Goal: Task Accomplishment & Management: Use online tool/utility

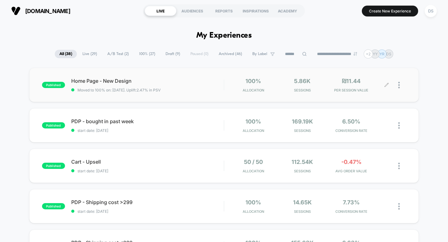
click at [401, 87] on div at bounding box center [403, 85] width 8 height 15
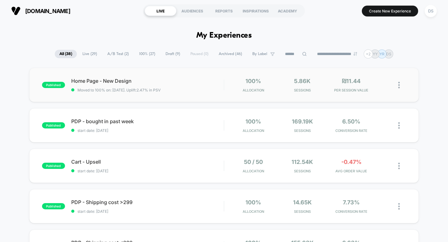
click at [399, 82] on img at bounding box center [400, 85] width 2 height 7
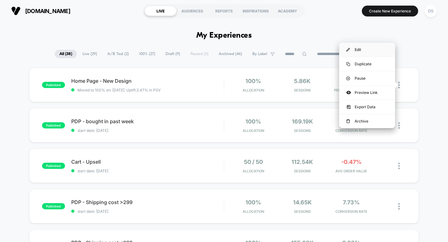
click at [377, 50] on div "Edit" at bounding box center [367, 50] width 56 height 14
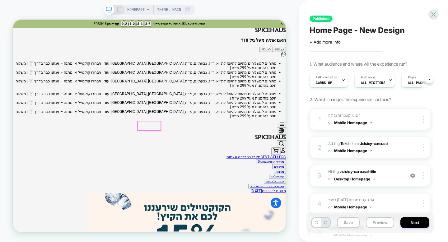
click at [360, 63] on button "כן, Yes" at bounding box center [368, 59] width 17 height 7
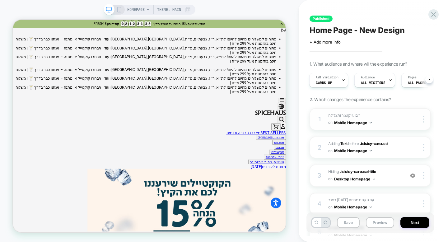
click at [372, 119] on button "Mobile Homepage" at bounding box center [353, 123] width 38 height 8
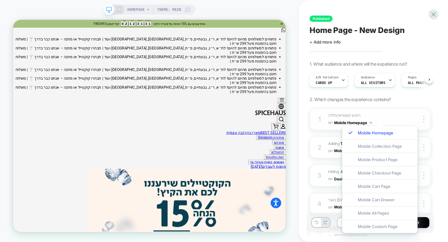
click at [383, 115] on div "1 ריבועי קטגוריות גלילה Adding Scrollable BEFORE #shopify-section-dis_custom_Qc…" at bounding box center [370, 119] width 121 height 22
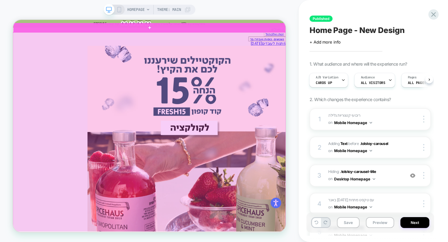
scroll to position [193, 0]
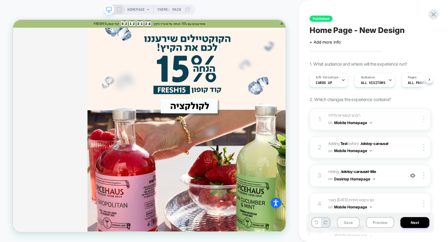
click at [0, 0] on div at bounding box center [0, 0] width 0 height 0
click at [324, 123] on div "1 ריבועי קטגוריות גלילה Adding Scrollable BEFORE #shopify-section-dis_custom_Qc…" at bounding box center [370, 119] width 121 height 22
click at [414, 119] on div at bounding box center [418, 119] width 23 height 7
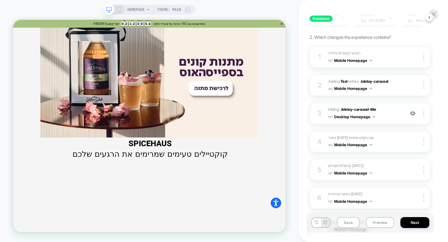
scroll to position [600, 0]
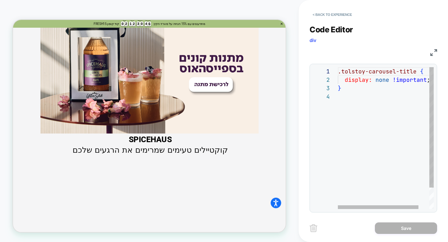
scroll to position [776, 0]
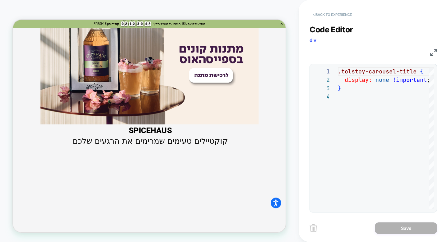
click at [315, 18] on button "< Back to experience" at bounding box center [332, 15] width 45 height 10
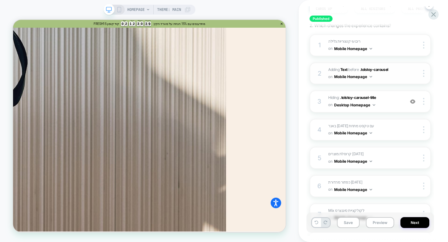
scroll to position [74, 0]
click at [385, 131] on span "באנר [DATE] עם טקסט מתחת Adding Mix AFTER .tolstoy-carousel on Mobile Homepage" at bounding box center [365, 130] width 73 height 15
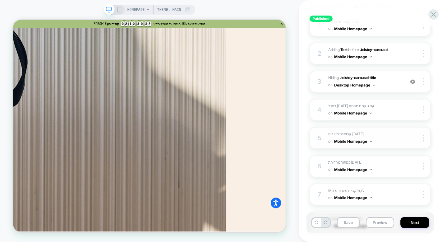
scroll to position [93, 0]
click at [423, 111] on div at bounding box center [425, 110] width 12 height 7
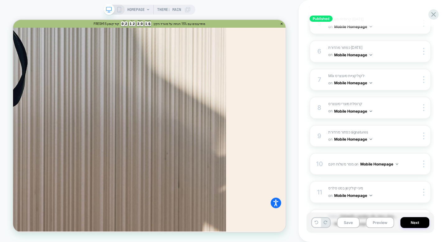
scroll to position [0, 0]
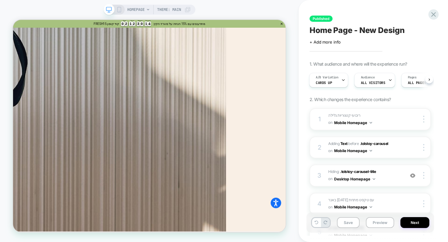
click at [385, 101] on span "2. Which changes the experience contains?" at bounding box center [350, 99] width 81 height 5
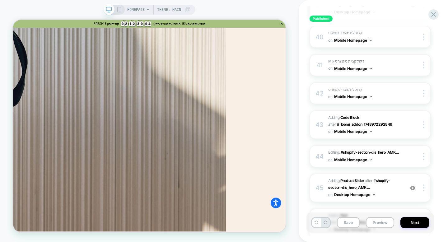
scroll to position [1238, 0]
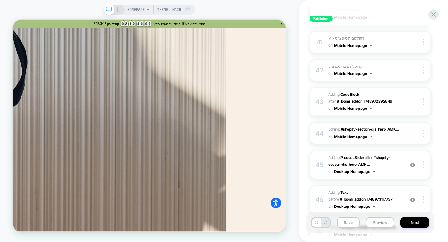
click at [377, 131] on span "Editing : #shopify-section-dis_hero_AMK... #shopify-section-dis_hero_AMKH8z .sl…" at bounding box center [365, 133] width 73 height 15
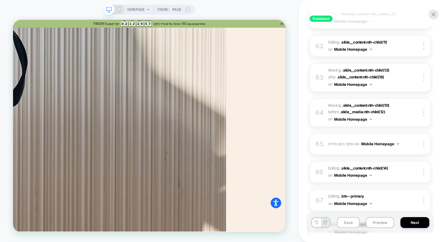
scroll to position [1984, 0]
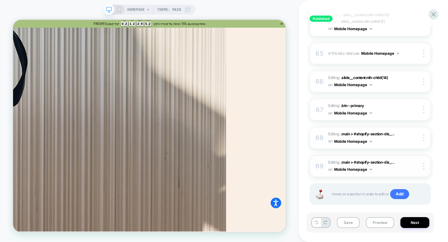
click at [401, 159] on span "Editing : .main > #shopify-section-dis_... .main > #shopify-section-dis_custom_…" at bounding box center [365, 166] width 73 height 15
click at [424, 163] on img at bounding box center [424, 166] width 1 height 7
click at [432, 154] on div "Published Home Page - New Design Click to edit experience details + Add more in…" at bounding box center [371, 121] width 128 height 230
click at [432, 135] on div "Published Home Page - New Design Click to edit experience details + Add more in…" at bounding box center [371, 121] width 128 height 230
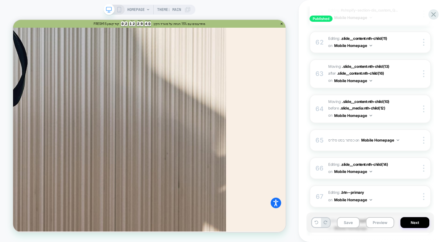
scroll to position [1896, 0]
click at [405, 106] on div "64 Moving: .slide__content:nth-child(10) .slide__content:nth-child(10) before .…" at bounding box center [370, 110] width 121 height 29
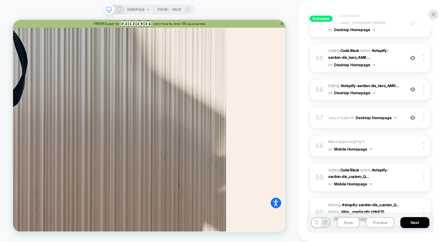
scroll to position [1666, 0]
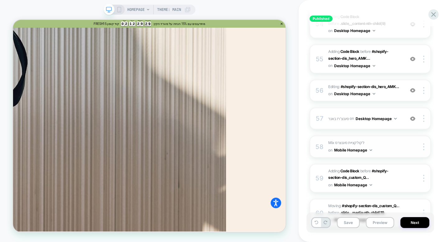
click at [324, 139] on div "58 Mix לקולקציית סיגנצרס Adding Mix BEFORE #_loomi_addon_[PHONE_NUMBER] on Mobi…" at bounding box center [370, 147] width 121 height 22
click at [427, 144] on div at bounding box center [425, 147] width 12 height 7
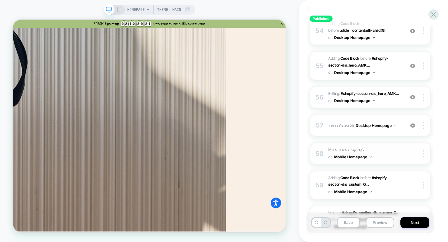
scroll to position [1658, 0]
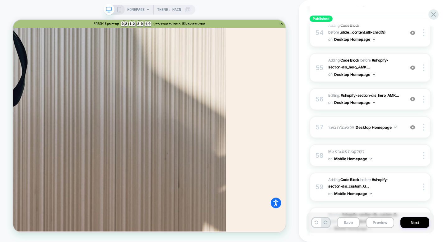
click at [413, 125] on img at bounding box center [412, 127] width 5 height 5
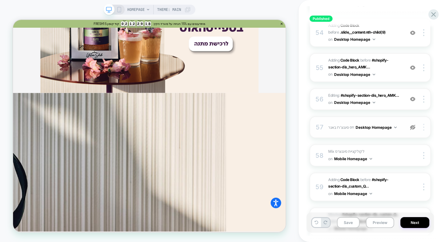
scroll to position [994, 0]
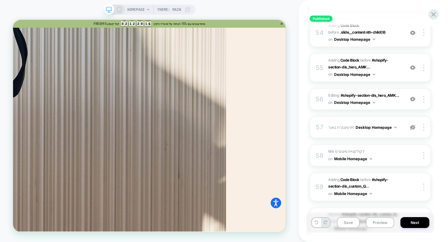
click at [414, 125] on img at bounding box center [412, 127] width 5 height 5
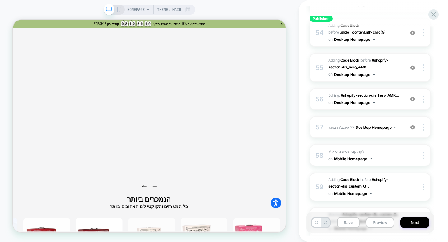
scroll to position [1804, 0]
click at [413, 125] on img at bounding box center [412, 127] width 5 height 5
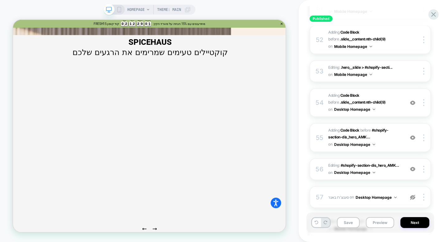
scroll to position [1582, 0]
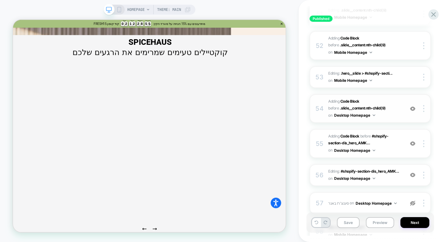
click at [414, 106] on img at bounding box center [412, 108] width 5 height 5
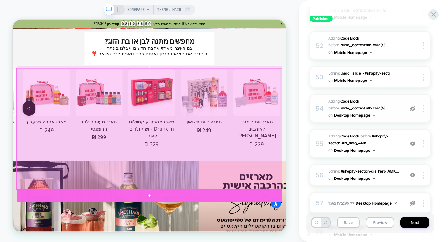
scroll to position [2600, 0]
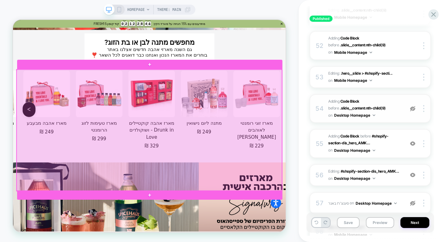
click at [306, 180] on div at bounding box center [195, 167] width 354 height 162
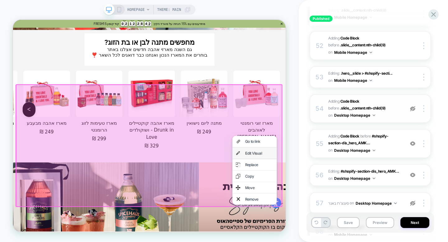
click at [318, 193] on div "Edit Visual" at bounding box center [335, 197] width 59 height 15
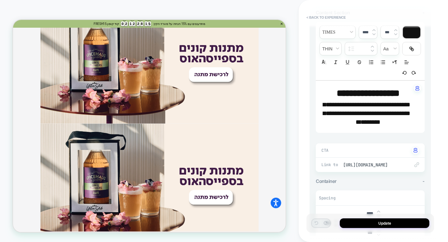
scroll to position [940, 0]
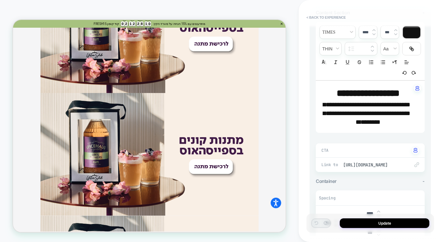
scroll to position [808, 0]
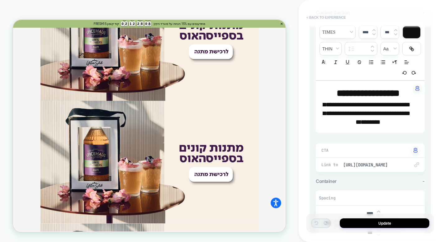
click at [317, 18] on button "< Back to experience" at bounding box center [326, 17] width 45 height 10
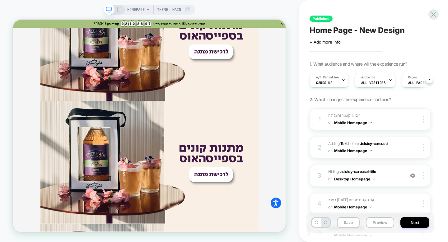
scroll to position [0, 0]
